Goal: Information Seeking & Learning: Learn about a topic

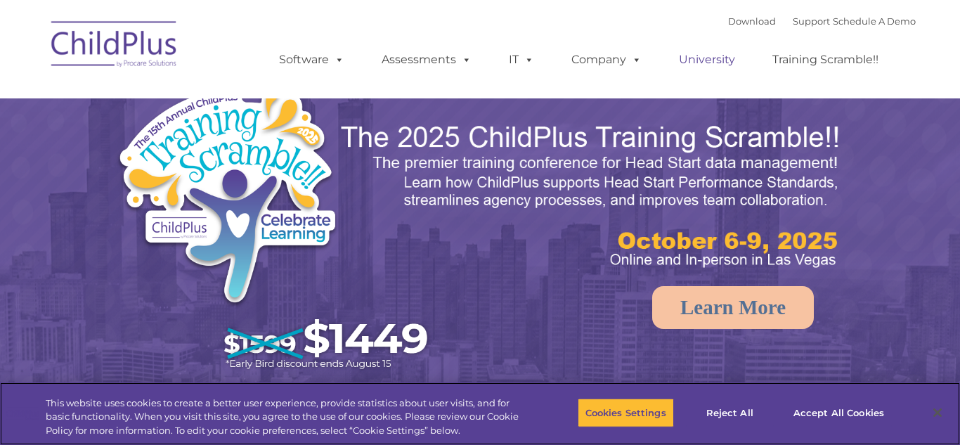
select select "MEDIUM"
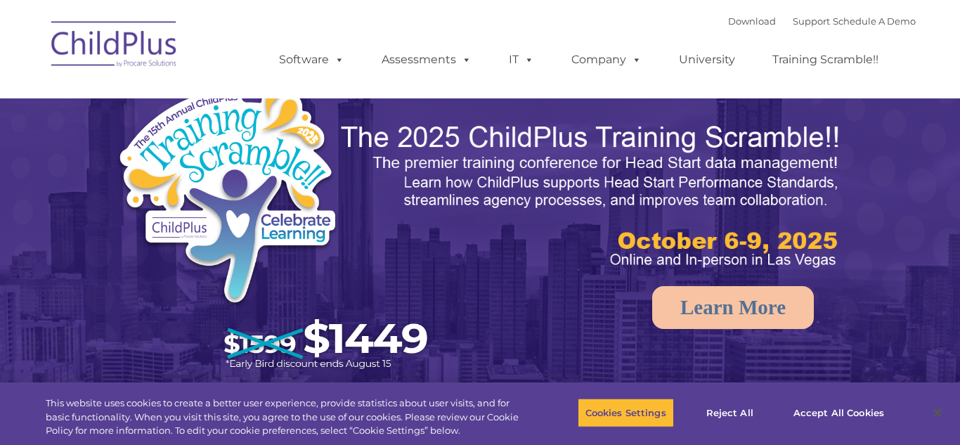
select select "MEDIUM"
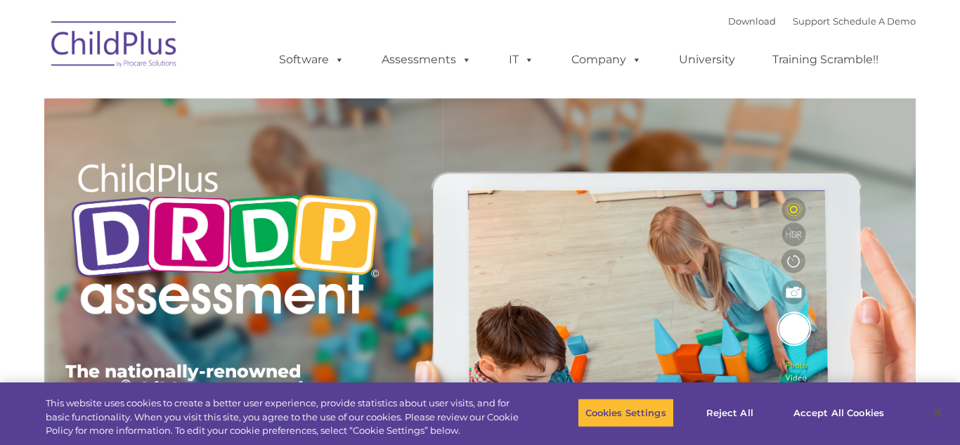
type input ""
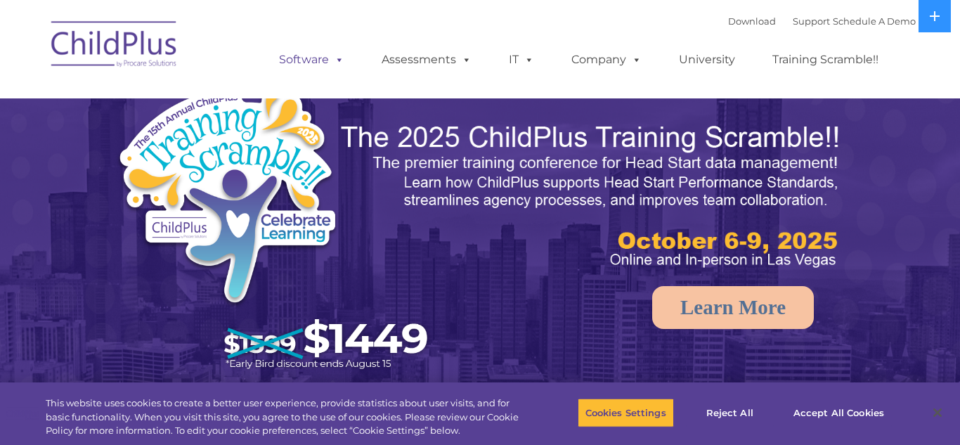
select select "MEDIUM"
click at [728, 21] on link "Download" at bounding box center [752, 20] width 48 height 11
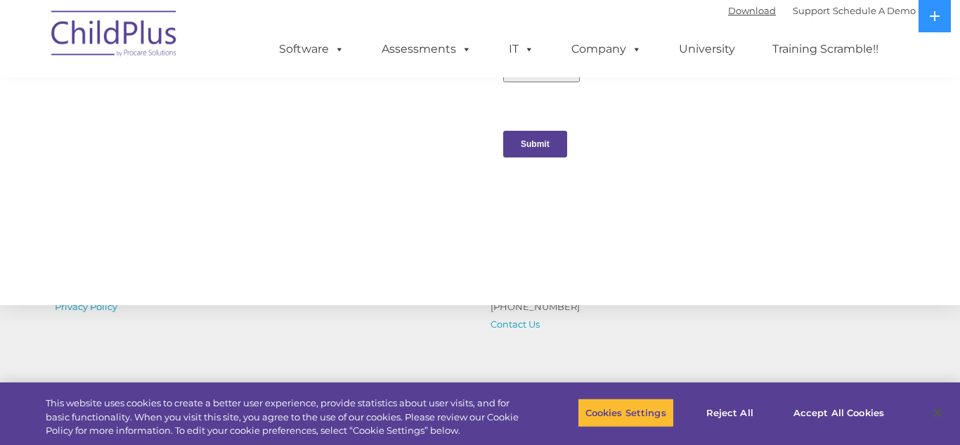
scroll to position [1635, 0]
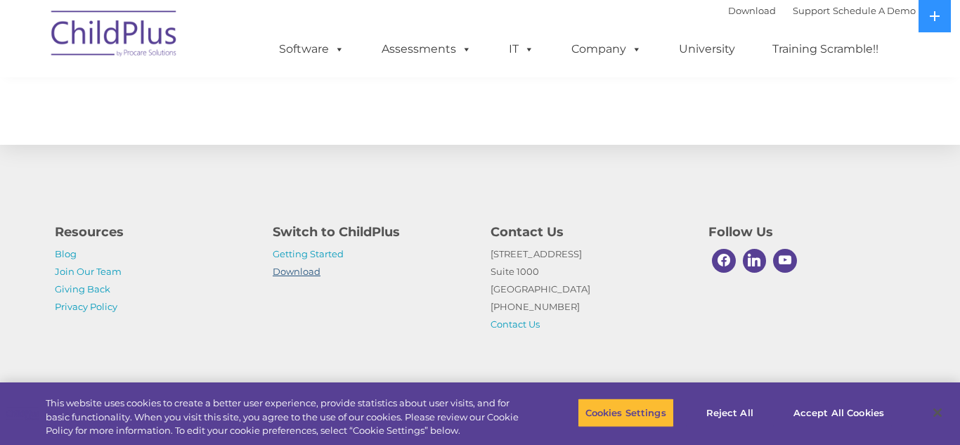
click at [306, 271] on link "Download" at bounding box center [297, 271] width 48 height 11
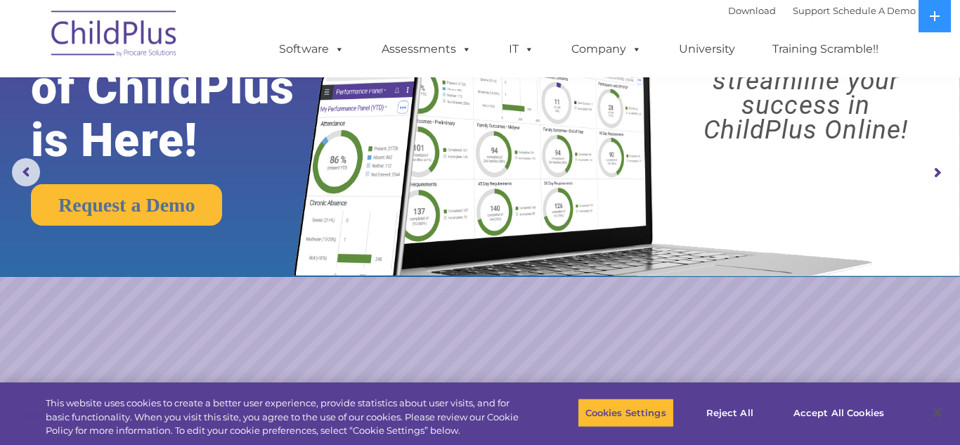
scroll to position [0, 0]
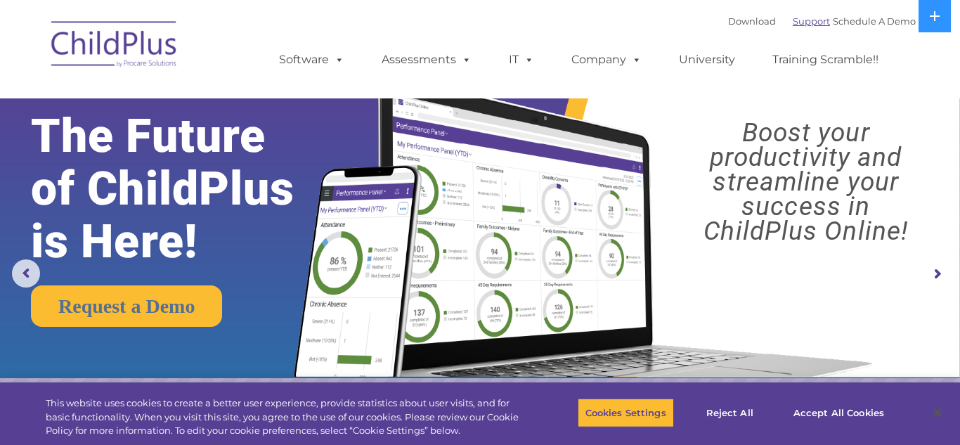
click at [795, 23] on link "Support" at bounding box center [811, 20] width 37 height 11
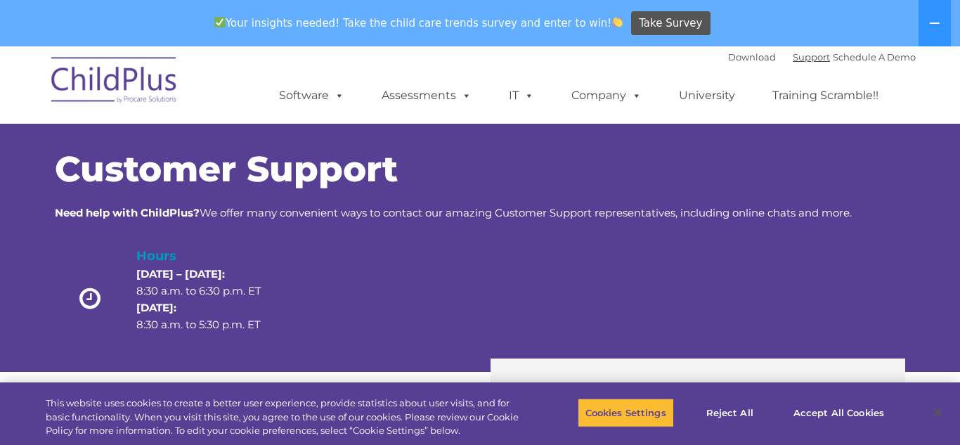
click at [795, 51] on link "Support" at bounding box center [811, 56] width 37 height 11
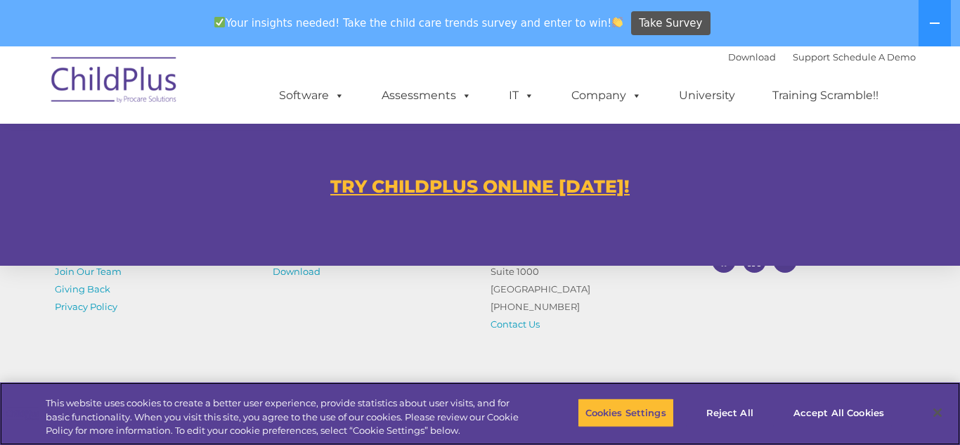
scroll to position [864, 0]
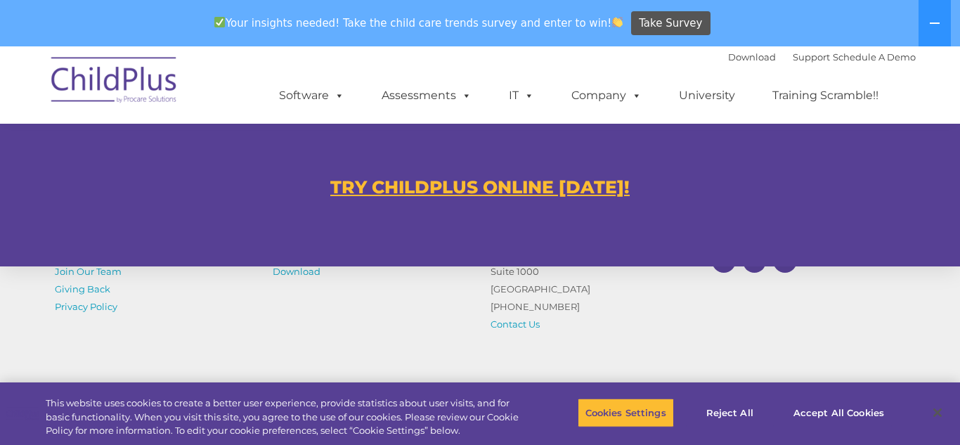
click at [580, 189] on u "TRY CHILDPLUS ONLINE [DATE]!" at bounding box center [479, 186] width 299 height 21
